Goal: Obtain resource: Download file/media

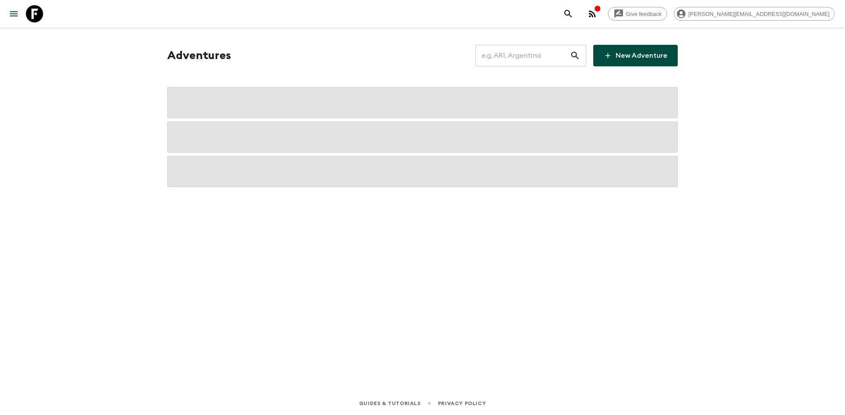
click at [508, 52] on input "text" at bounding box center [523, 56] width 94 height 24
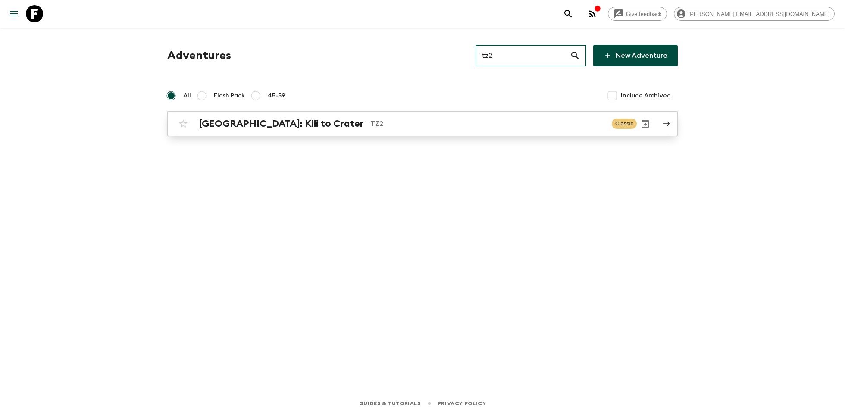
type input "tz2"
click at [378, 118] on div "[GEOGRAPHIC_DATA]: Kili to Crater TZ2" at bounding box center [402, 123] width 406 height 11
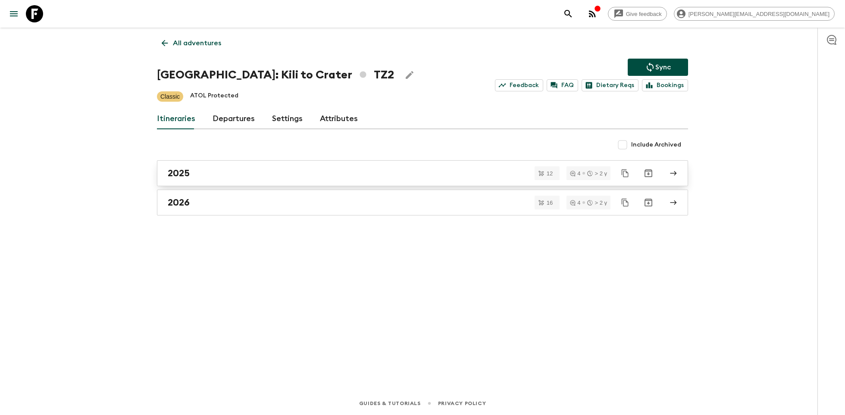
click at [250, 171] on div "2025" at bounding box center [414, 173] width 493 height 11
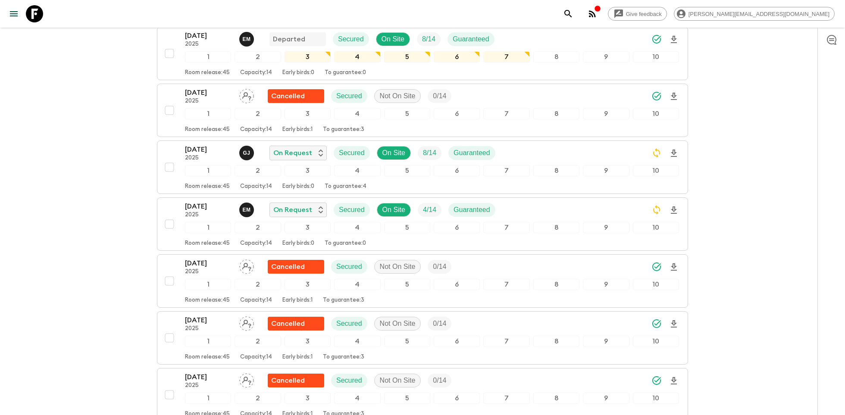
scroll to position [161, 0]
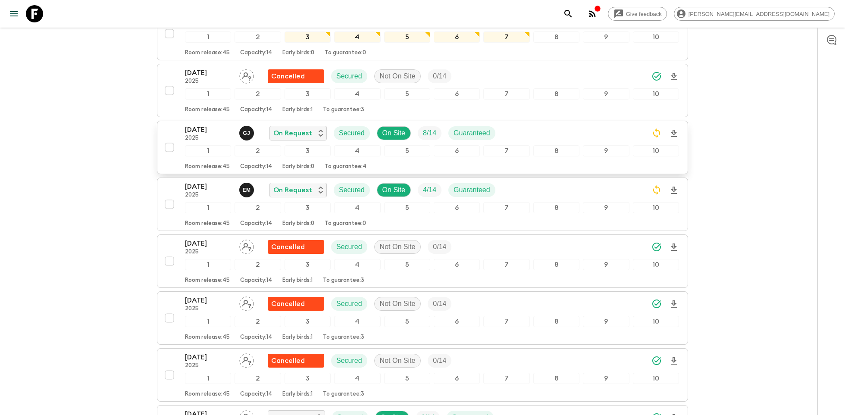
click at [674, 130] on icon "Download Onboarding" at bounding box center [674, 133] width 6 height 7
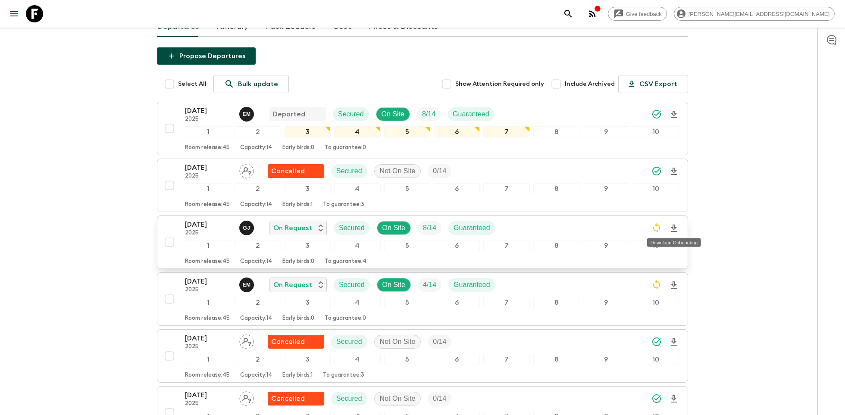
scroll to position [0, 0]
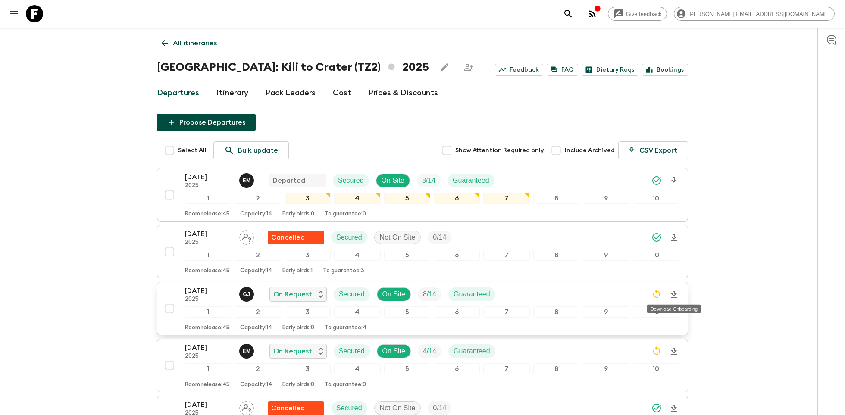
click at [40, 14] on icon at bounding box center [34, 13] width 17 height 17
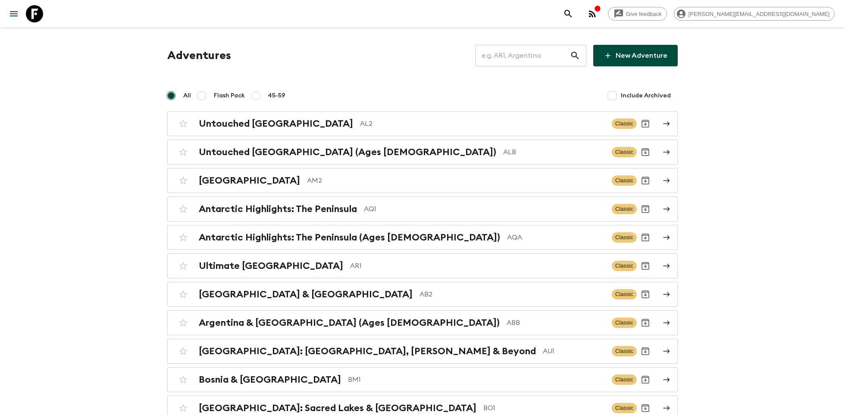
click at [507, 56] on input "text" at bounding box center [523, 56] width 94 height 24
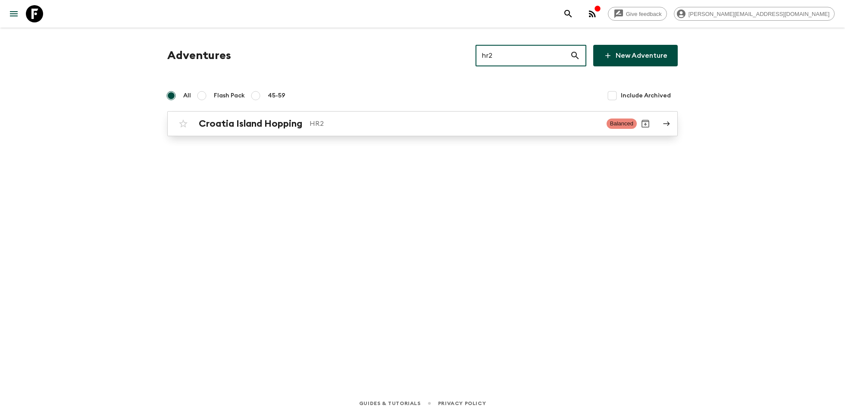
type input "hr2"
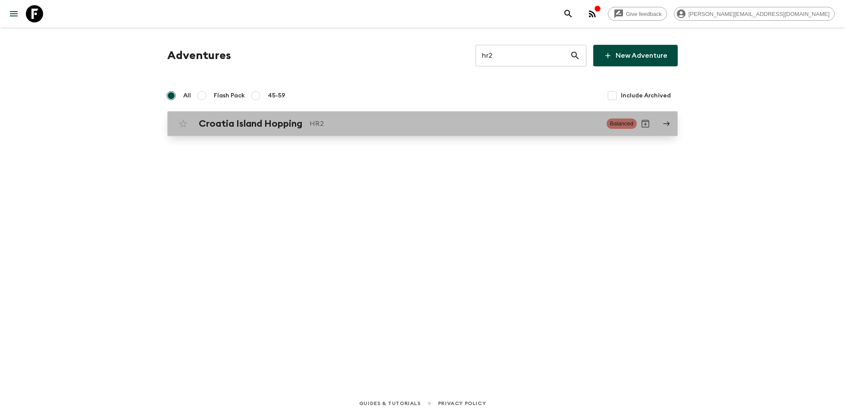
click at [364, 130] on div "Croatia Island Hopping HR2 Balanced" at bounding box center [406, 123] width 462 height 17
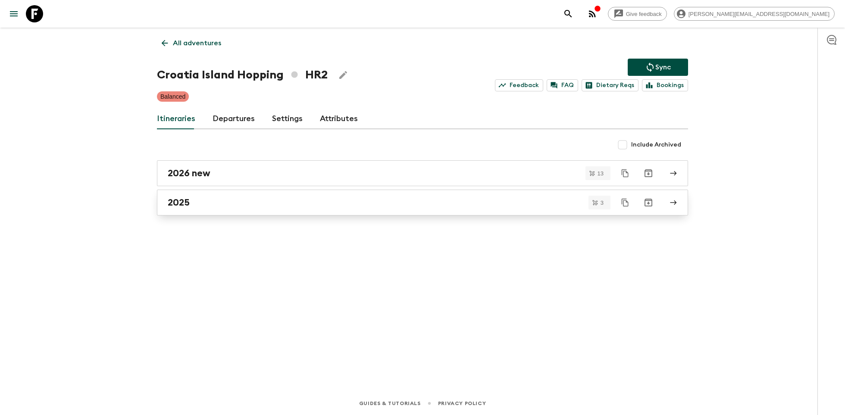
click at [241, 201] on div "2025" at bounding box center [414, 202] width 493 height 11
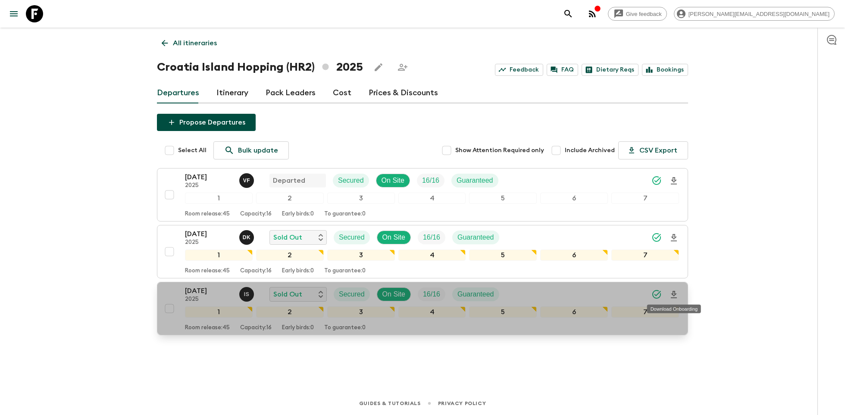
click at [674, 291] on icon "Download Onboarding" at bounding box center [674, 295] width 10 height 10
